Goal: Navigation & Orientation: Find specific page/section

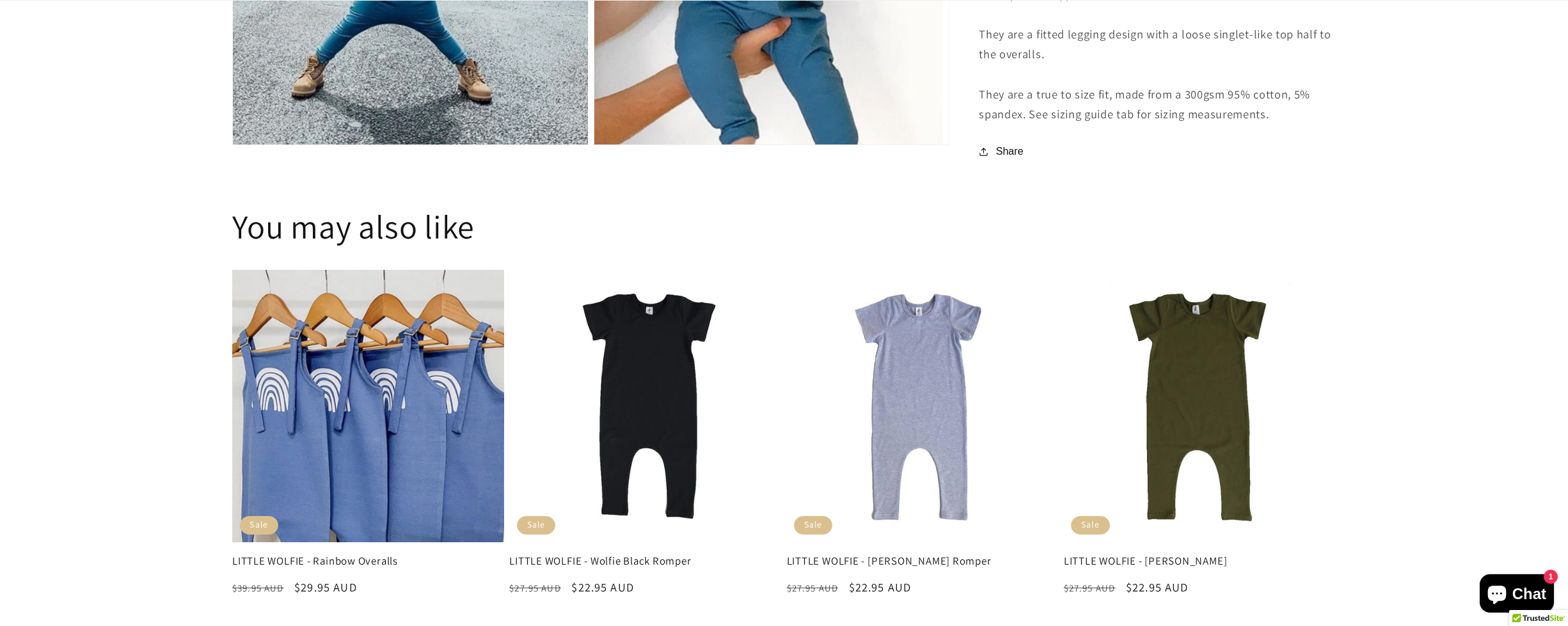
scroll to position [1458, 0]
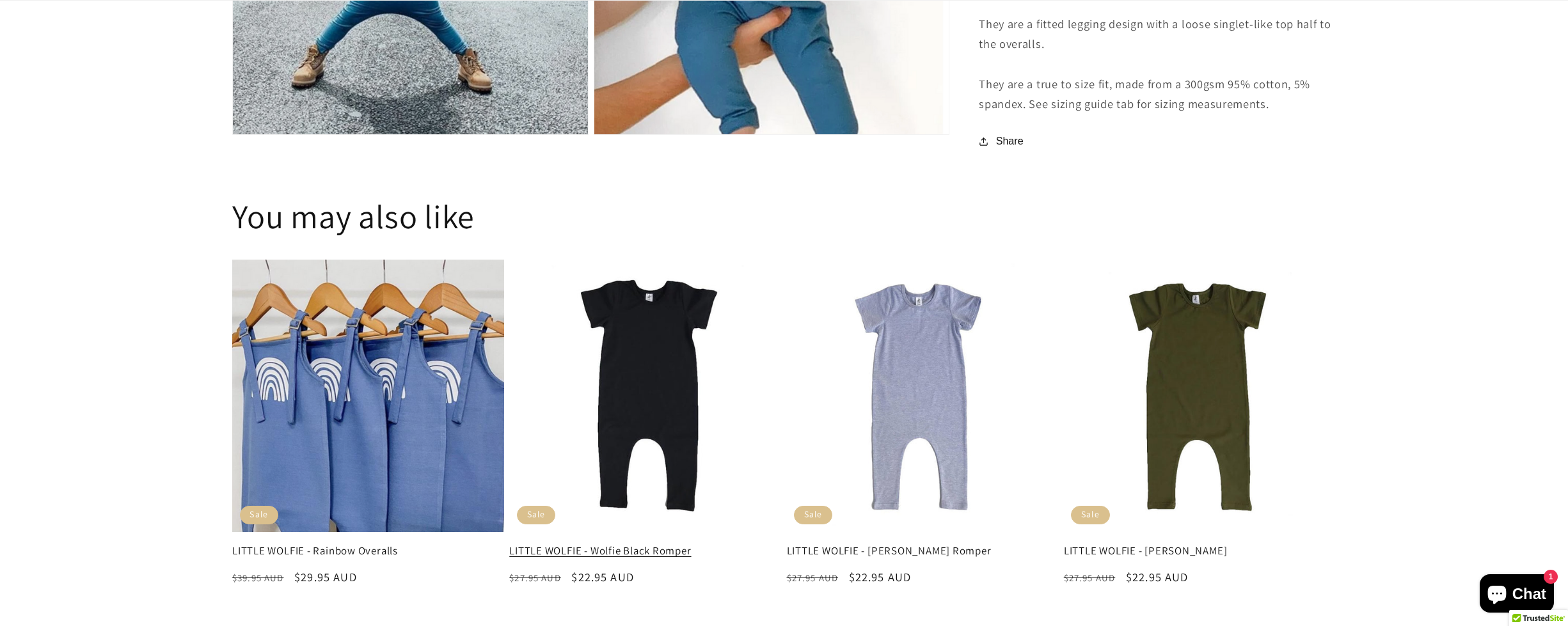
click at [656, 545] on link "LITTLE WOLFIE - Wolfie Black Romper" at bounding box center [645, 551] width 272 height 13
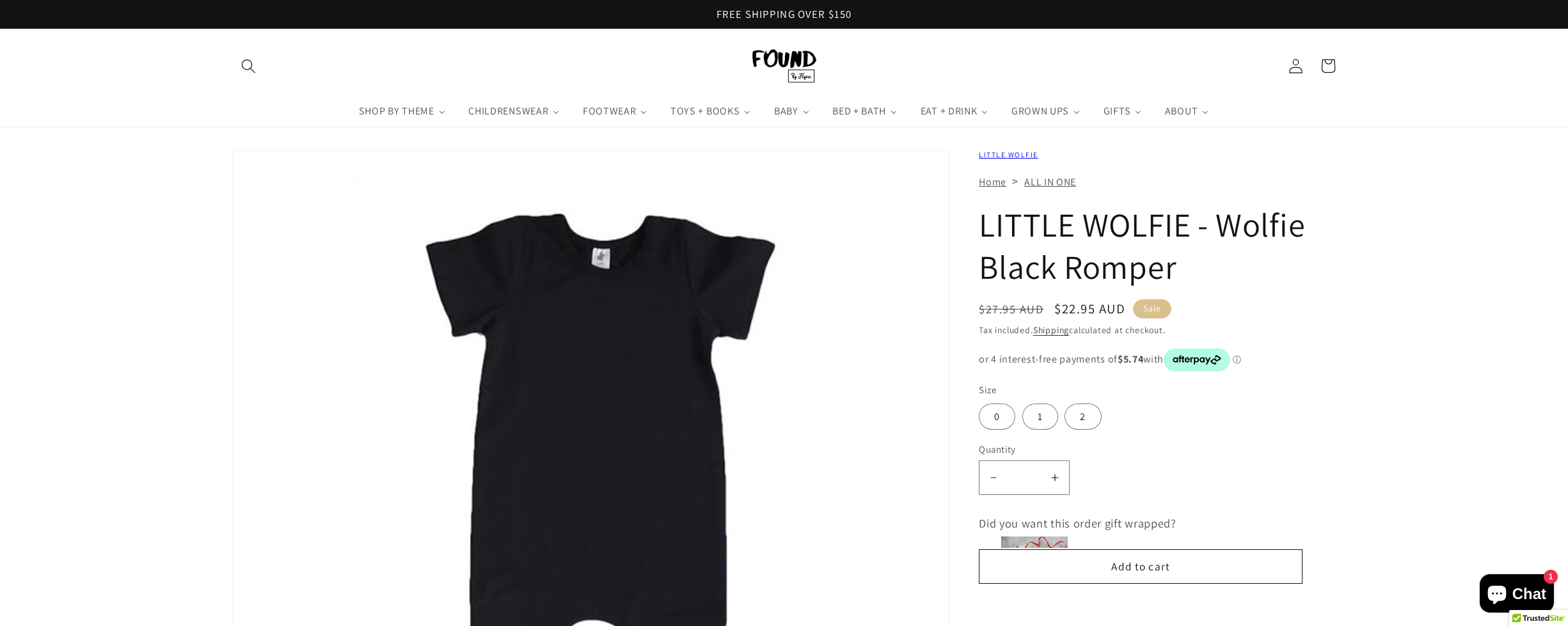
click at [603, 263] on img "Gallery Viewer" at bounding box center [591, 509] width 716 height 717
click at [604, 265] on img "Gallery Viewer" at bounding box center [591, 509] width 716 height 717
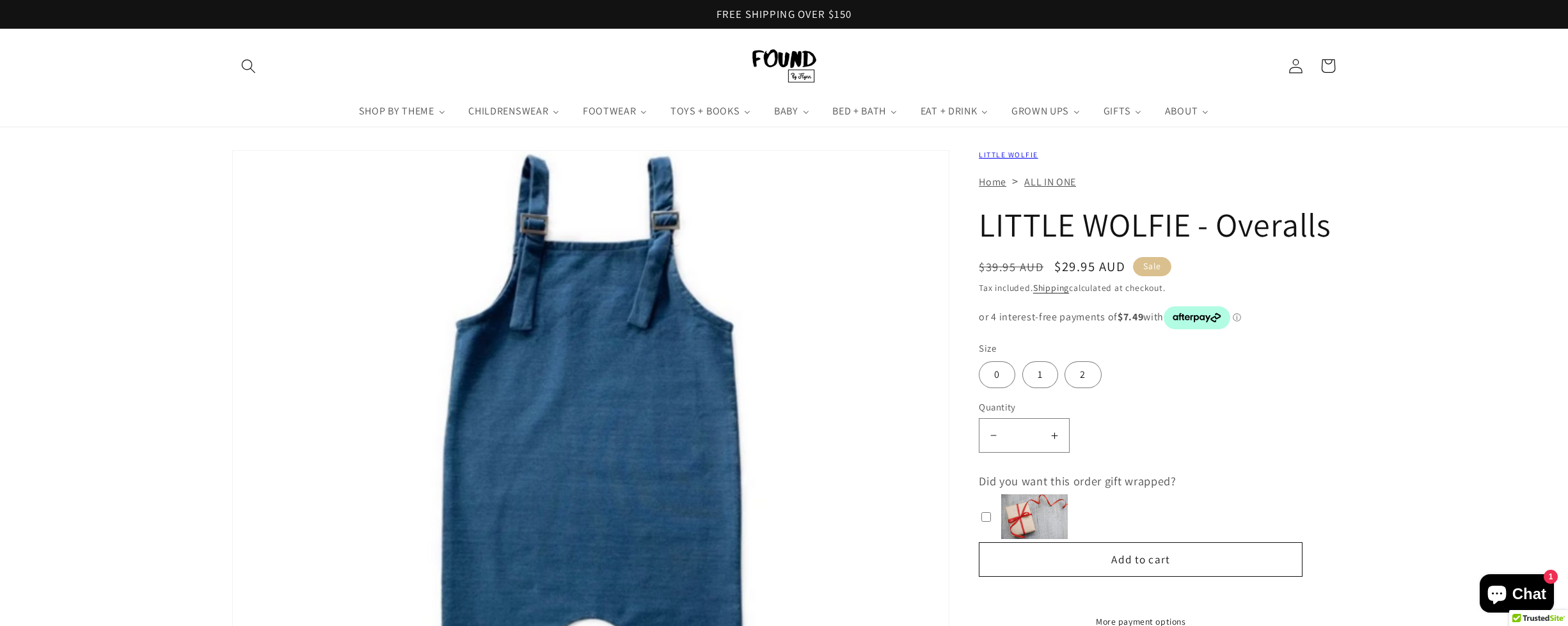
click at [1008, 156] on link "LITTLE WOLFIE" at bounding box center [1007, 154] width 59 height 9
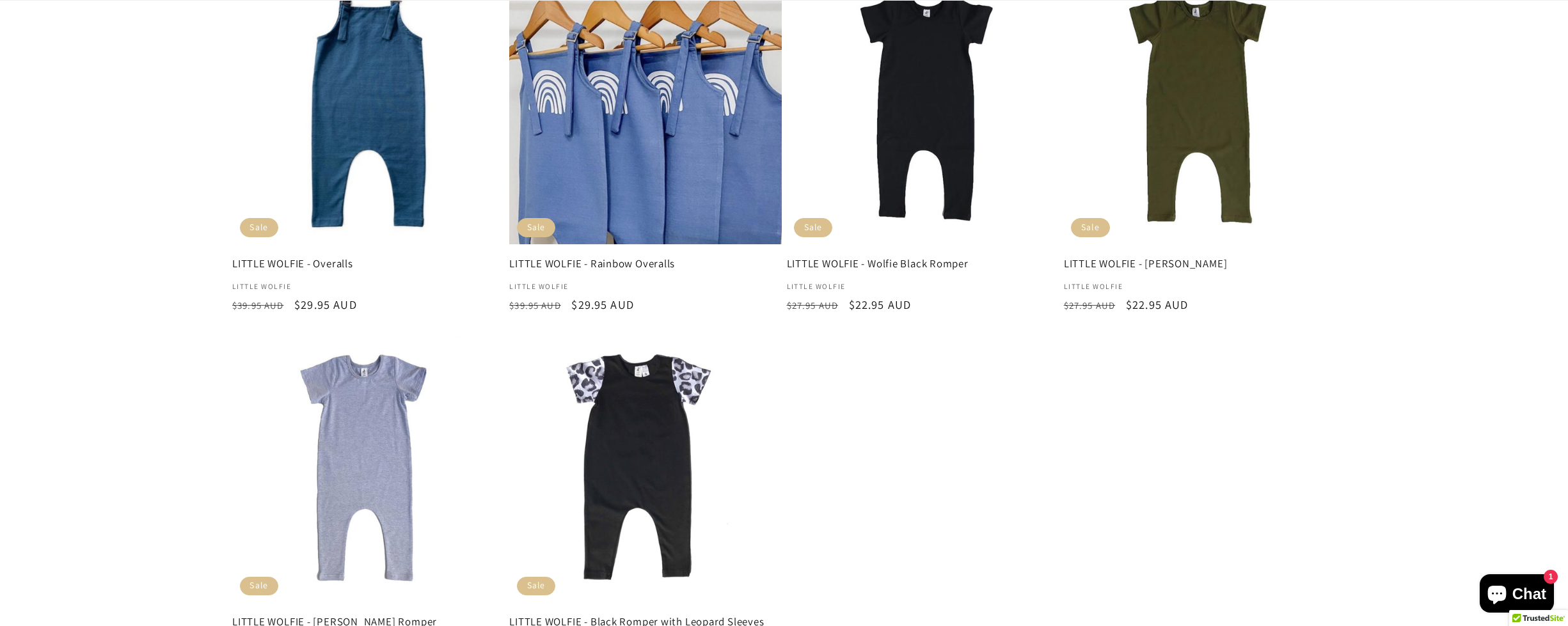
scroll to position [443, 0]
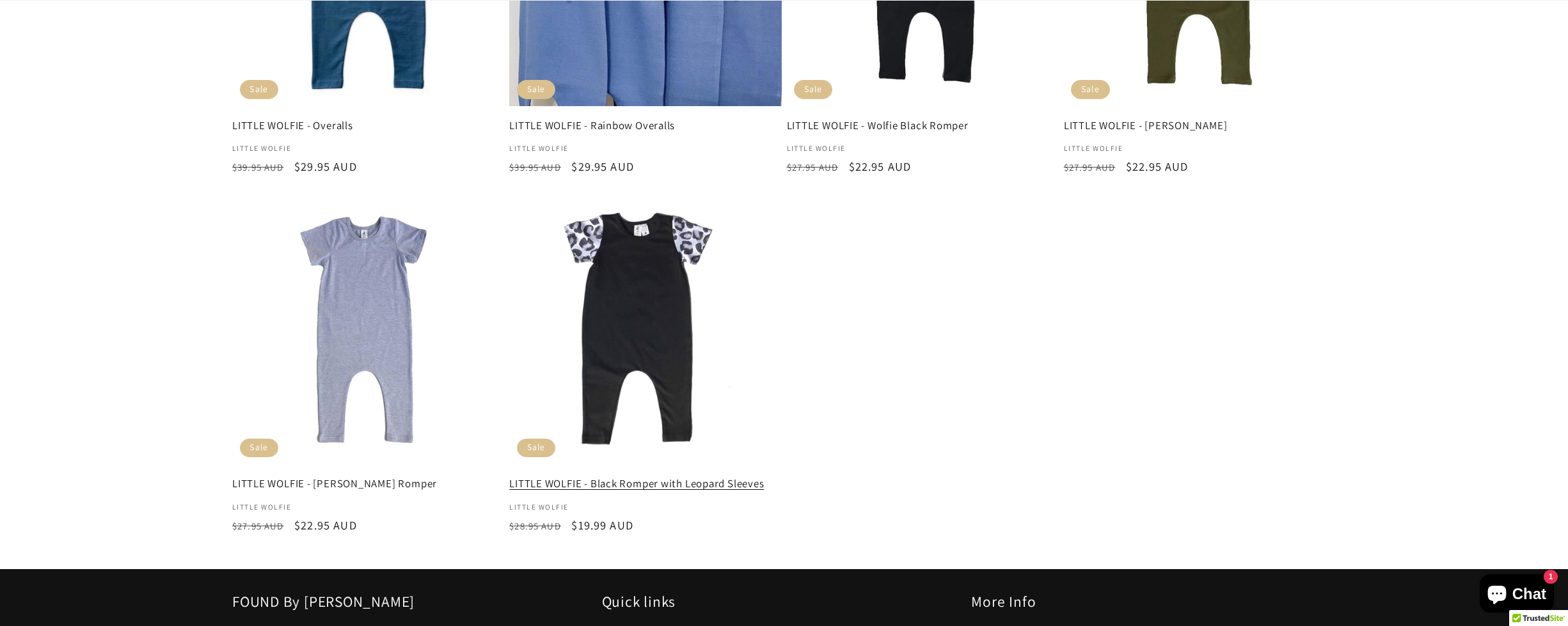
click at [659, 477] on link "LITTLE WOLFIE - Black Romper with Leopard Sleeves" at bounding box center [645, 484] width 272 height 13
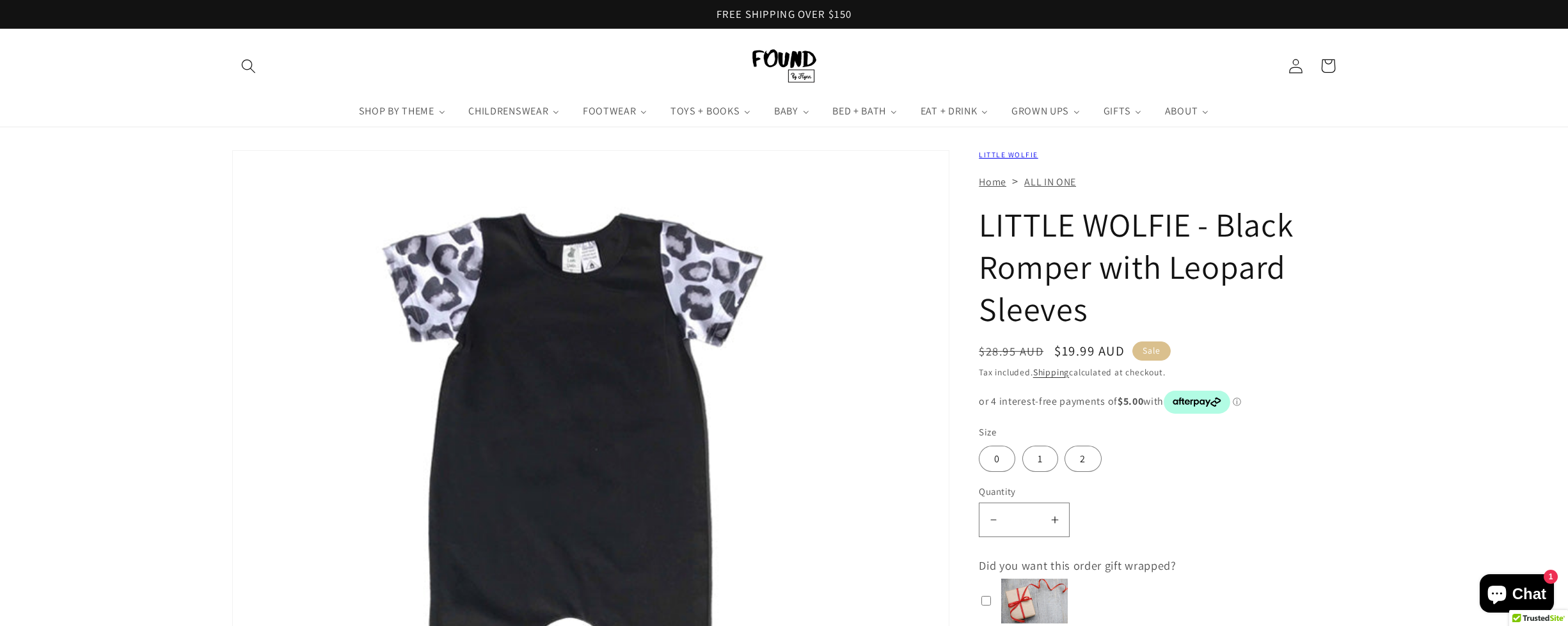
click at [606, 256] on img "Gallery Viewer" at bounding box center [591, 509] width 716 height 717
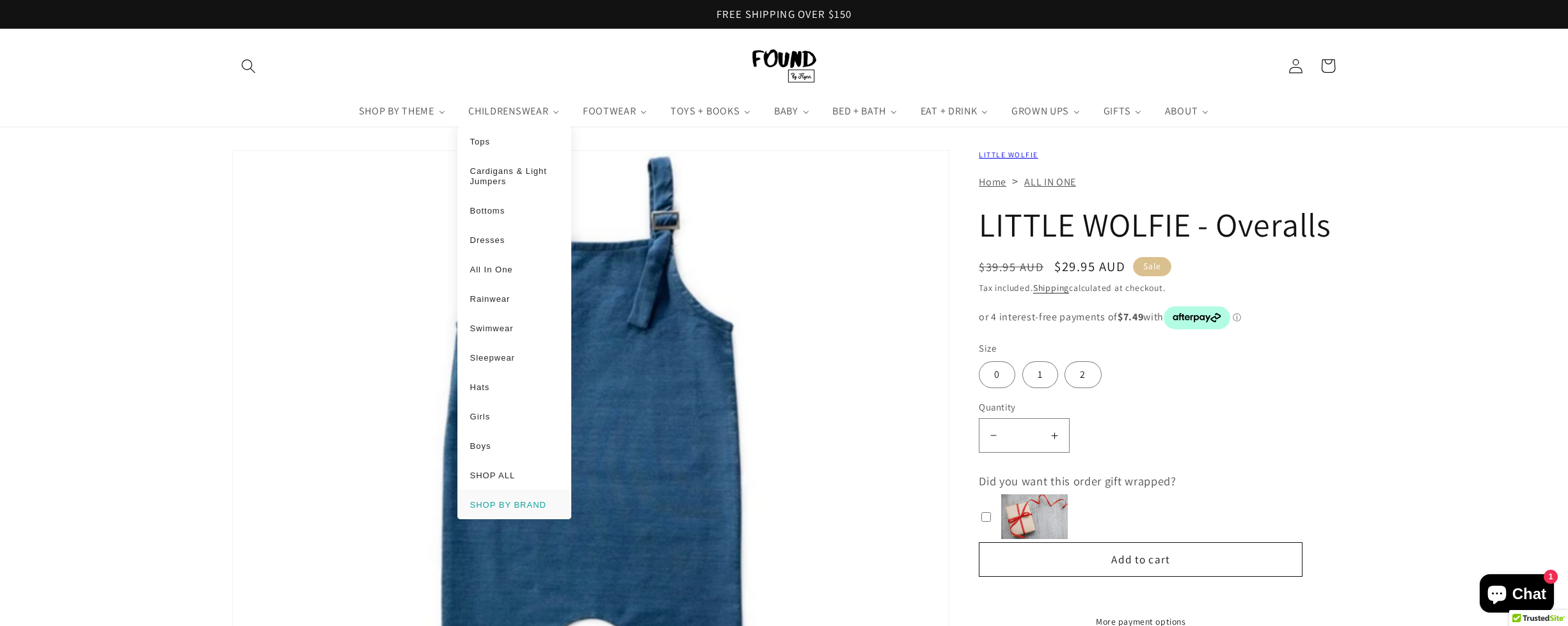
click at [503, 501] on span "SHOP BY BRAND" at bounding box center [508, 505] width 76 height 9
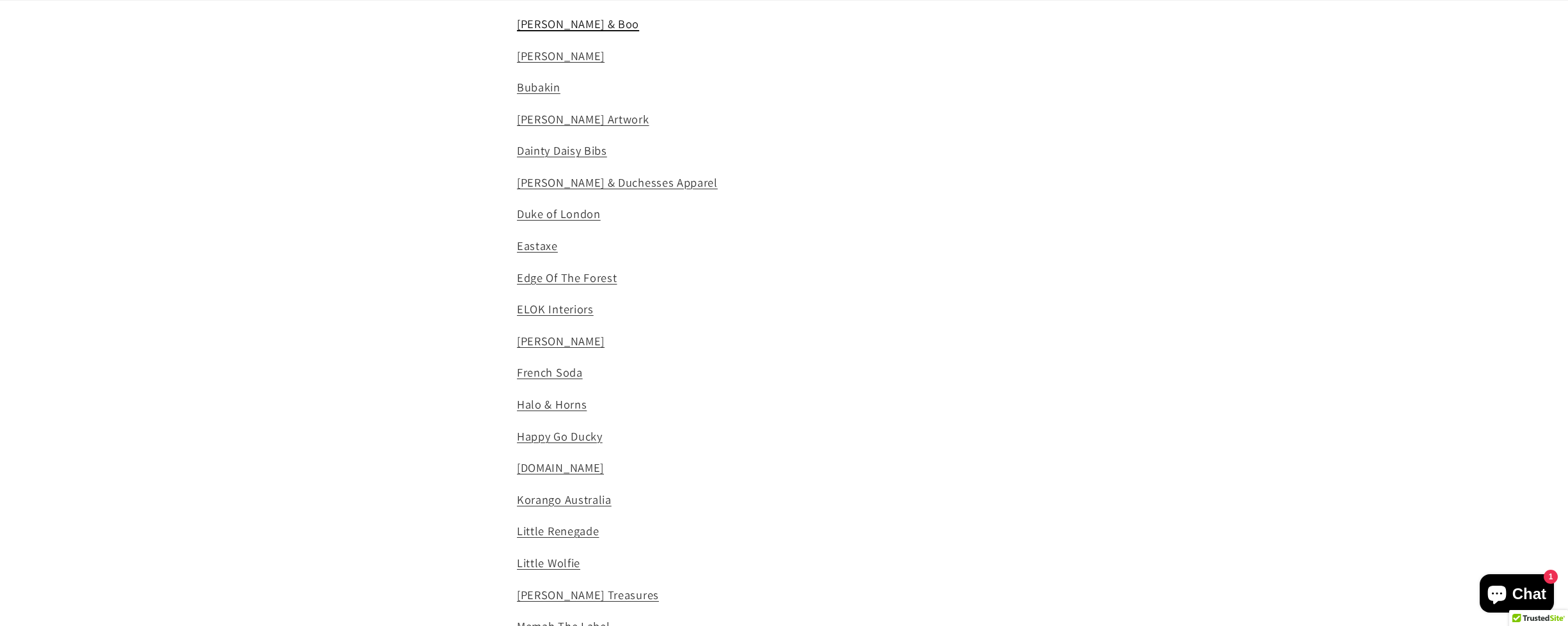
scroll to position [529, 0]
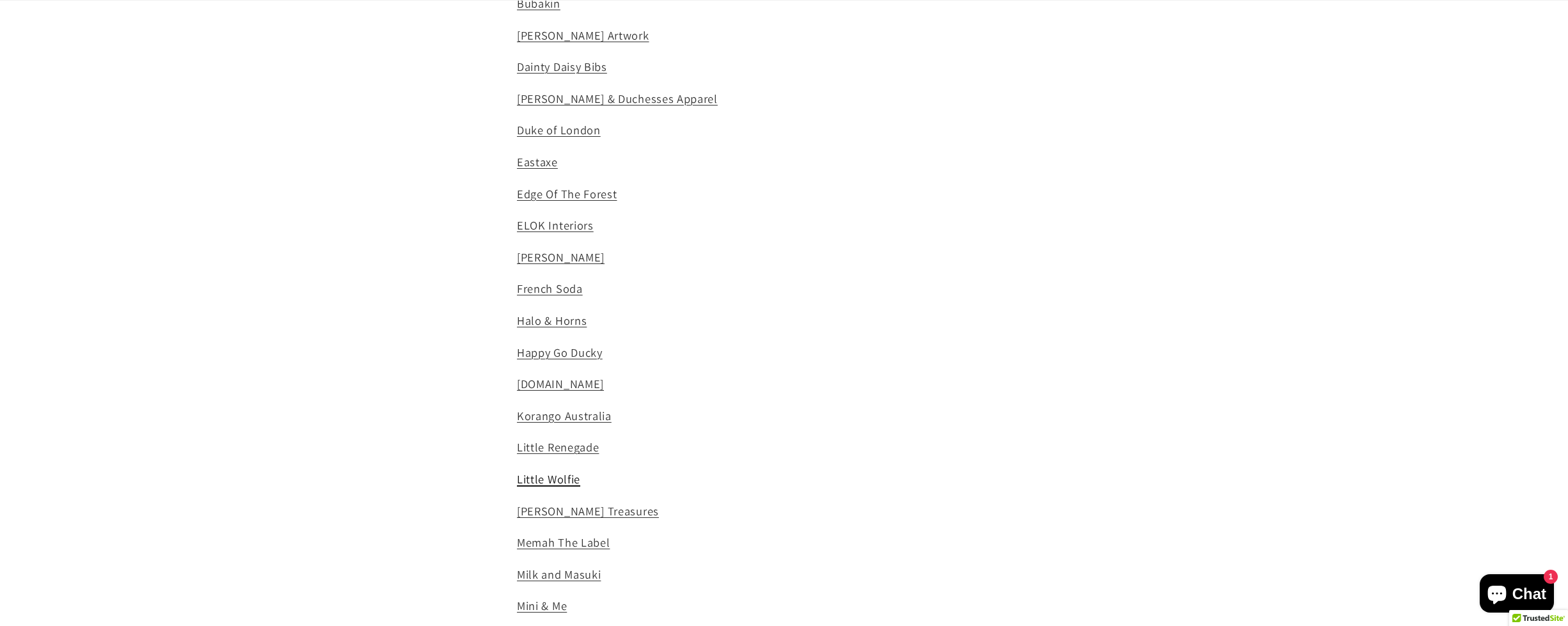
click at [571, 472] on span "Little Wolfie" at bounding box center [548, 479] width 63 height 15
